Goal: Navigation & Orientation: Go to known website

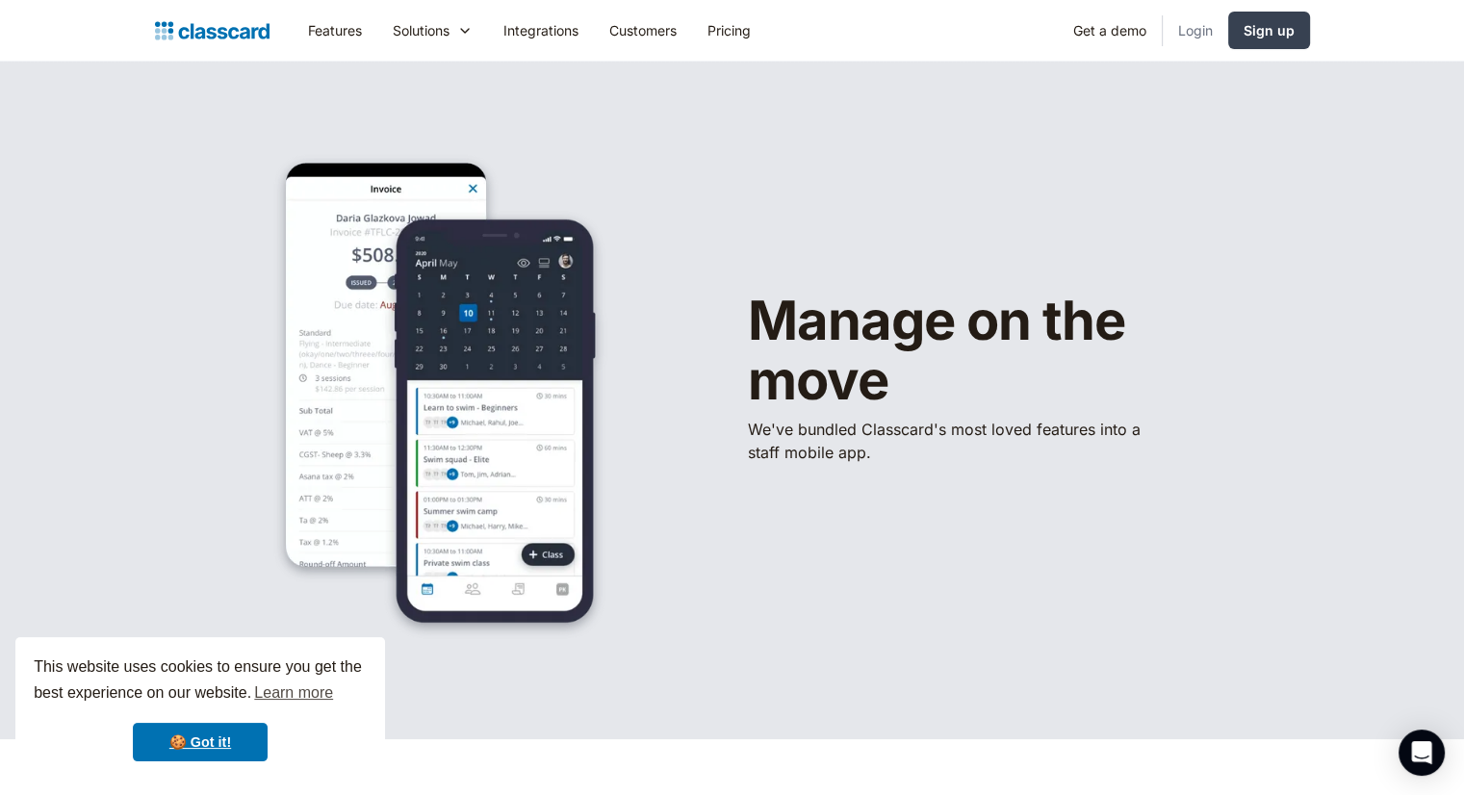
click at [1193, 36] on link "Login" at bounding box center [1195, 30] width 65 height 43
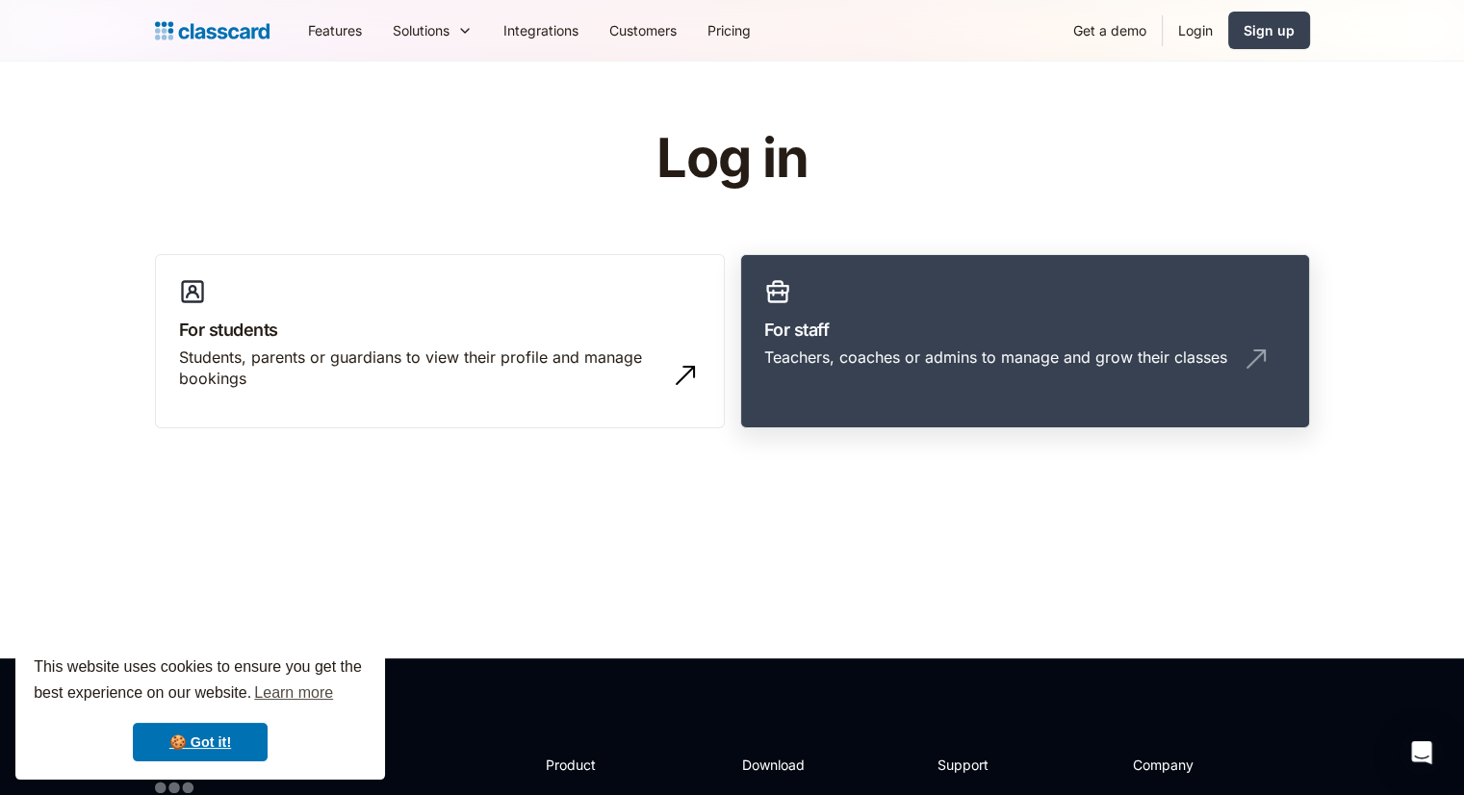
click at [924, 323] on h3 "For staff" at bounding box center [1025, 330] width 522 height 26
